Goal: Navigation & Orientation: Understand site structure

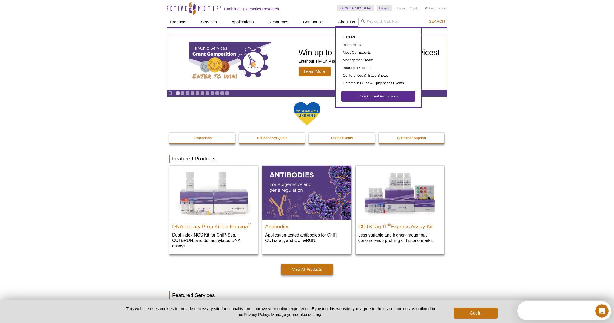
click at [346, 25] on link "About Us" at bounding box center [347, 22] width 24 height 10
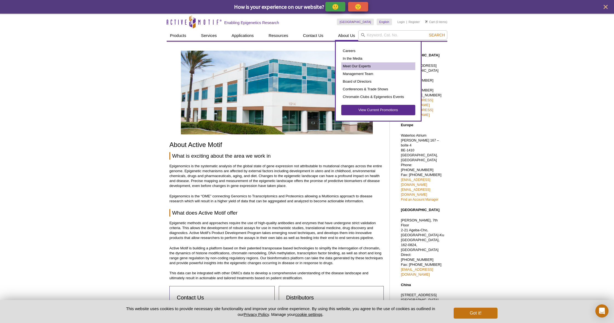
click at [351, 65] on link "Meet Our Experts" at bounding box center [378, 66] width 74 height 8
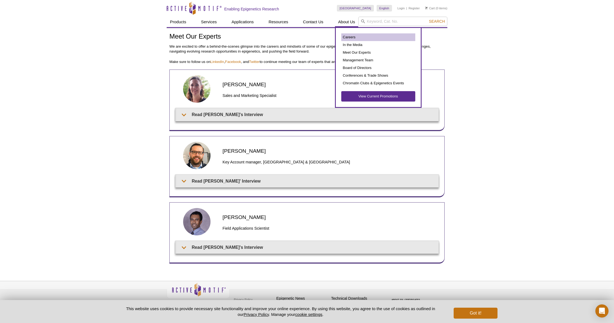
click at [346, 36] on link "Careers" at bounding box center [378, 37] width 74 height 8
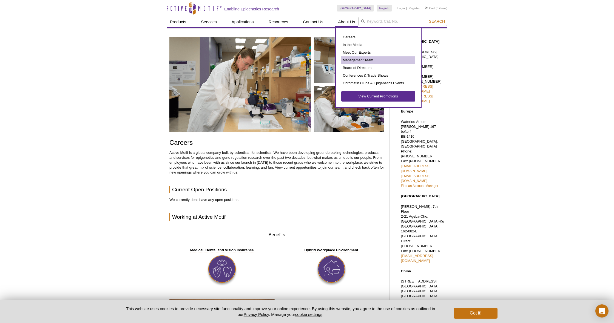
click at [357, 60] on link "Management Team" at bounding box center [378, 60] width 74 height 8
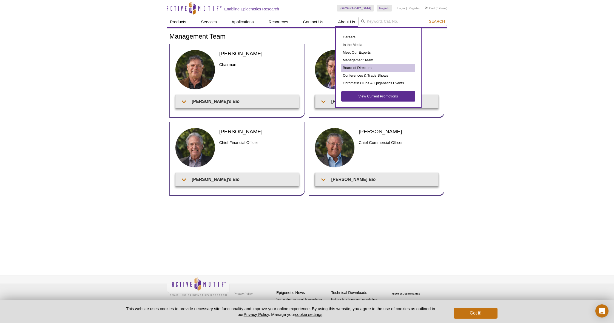
click at [350, 67] on link "Board of Directors" at bounding box center [378, 68] width 74 height 8
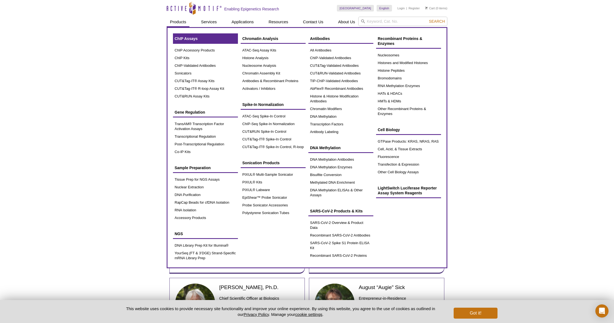
click at [180, 40] on span "ChIP Assays" at bounding box center [186, 38] width 23 height 4
